Goal: Find specific page/section: Find specific page/section

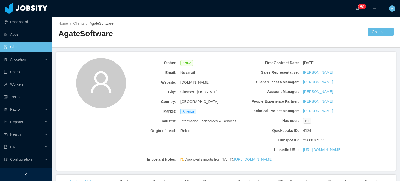
click at [22, 48] on link "Clients" at bounding box center [26, 47] width 44 height 10
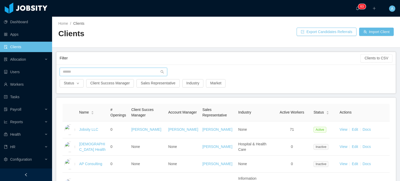
click at [75, 73] on input "text" at bounding box center [114, 72] width 108 height 8
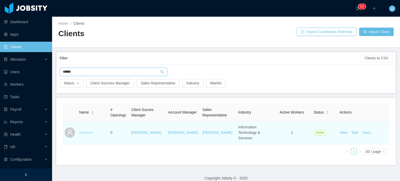
type input "******"
click at [84, 130] on link "Symend" at bounding box center [85, 132] width 13 height 4
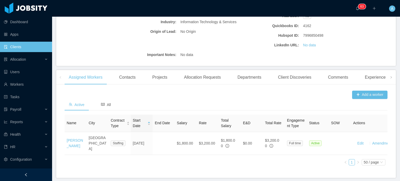
scroll to position [122, 0]
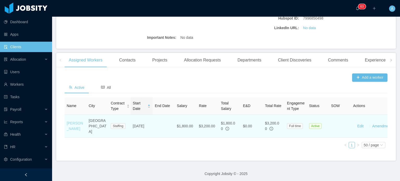
click at [68, 127] on link "[PERSON_NAME]" at bounding box center [75, 126] width 16 height 10
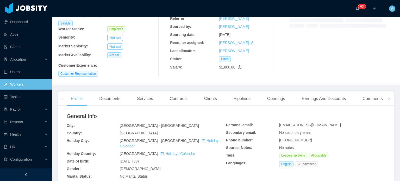
scroll to position [52, 0]
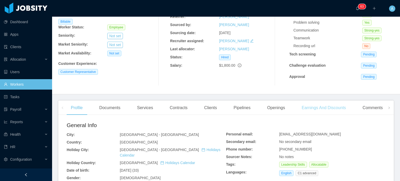
click at [312, 108] on div "Earnings And Discounts" at bounding box center [323, 108] width 53 height 15
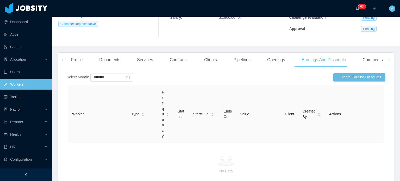
scroll to position [130, 0]
